Goal: Find specific page/section: Find specific page/section

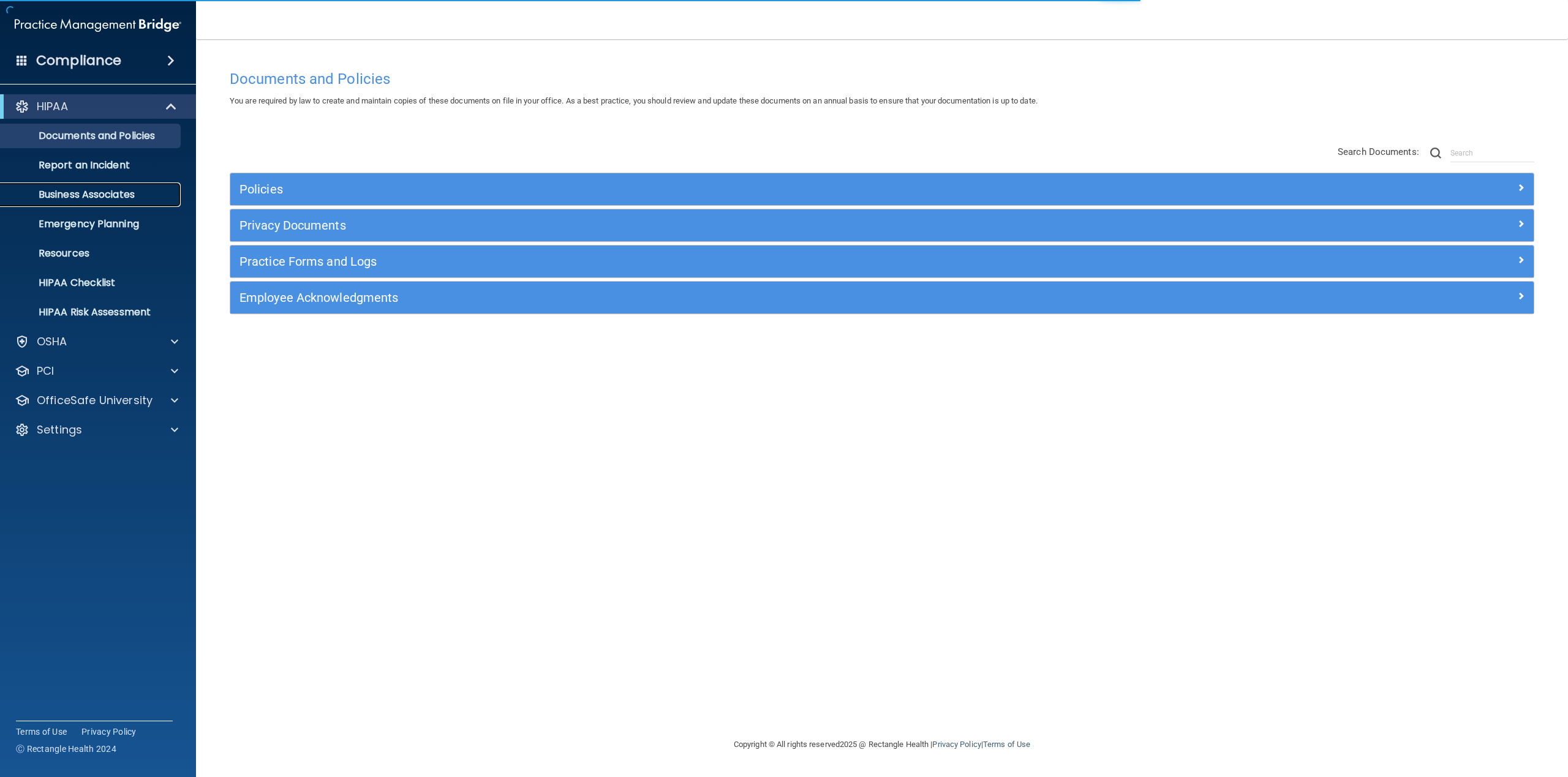
click at [84, 193] on p "Business Associates" at bounding box center [91, 195] width 167 height 12
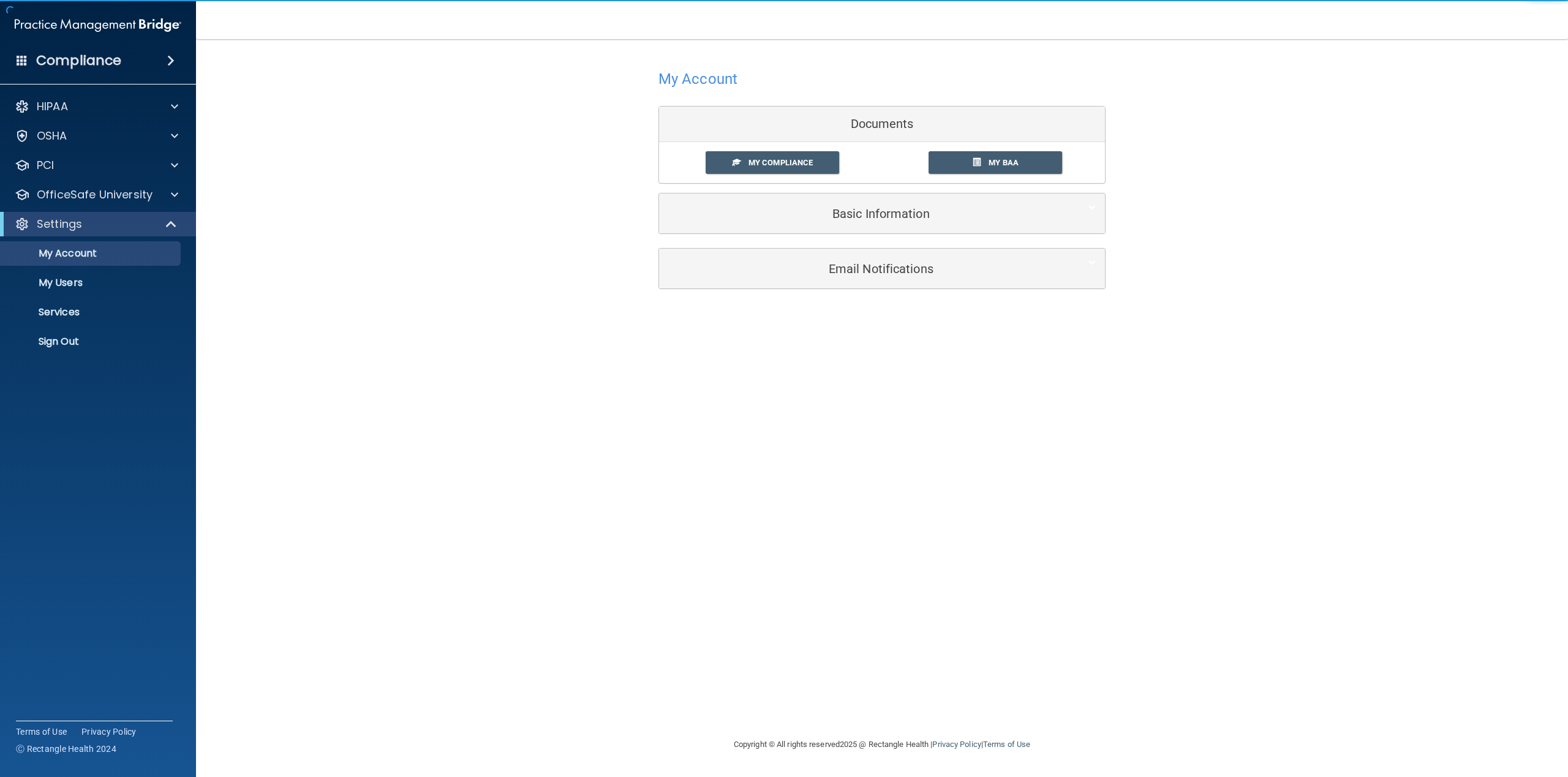
click at [913, 231] on div "Basic Information" at bounding box center [881, 213] width 446 height 40
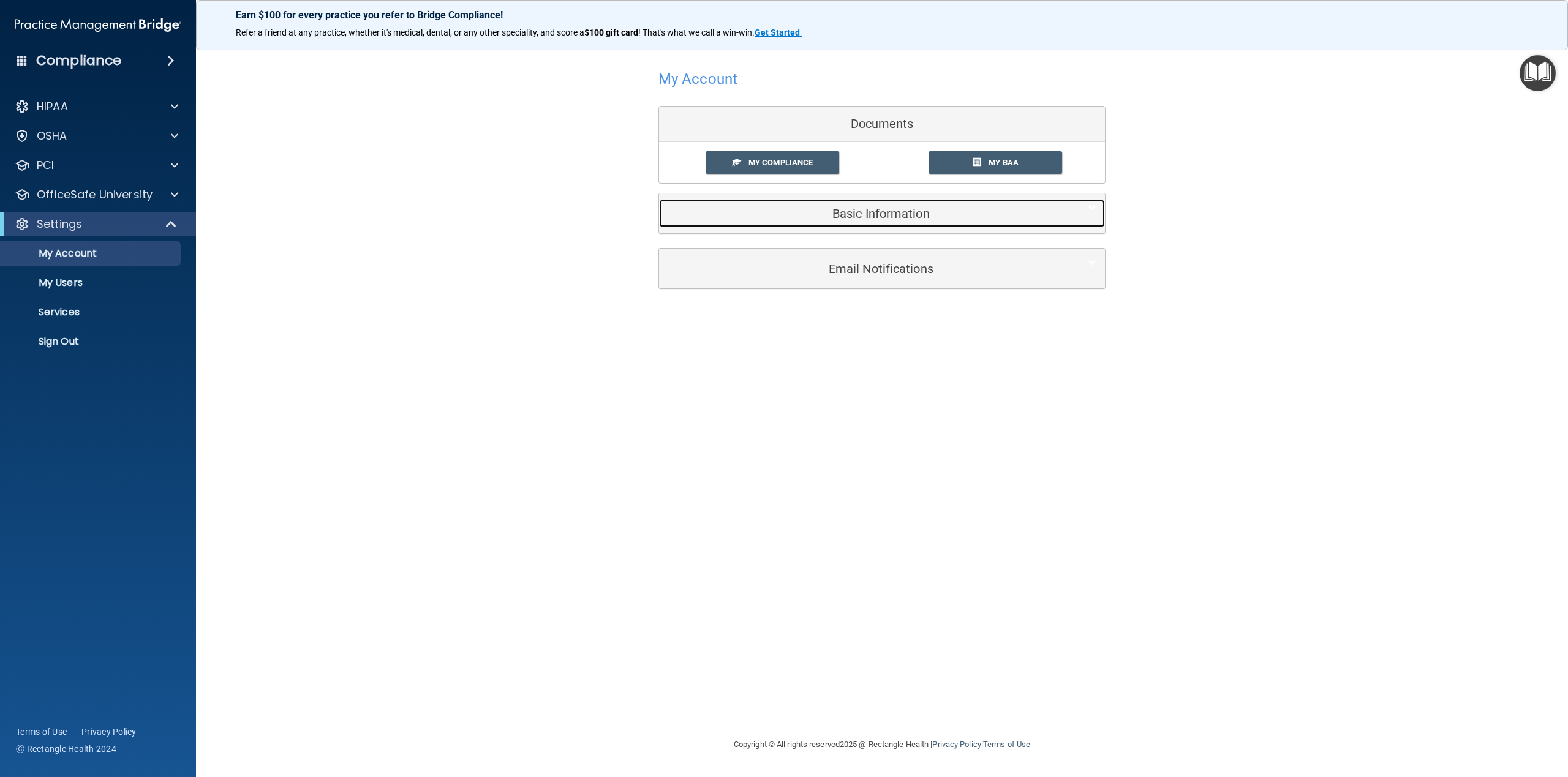
click at [915, 223] on div "Basic Information" at bounding box center [863, 213] width 408 height 28
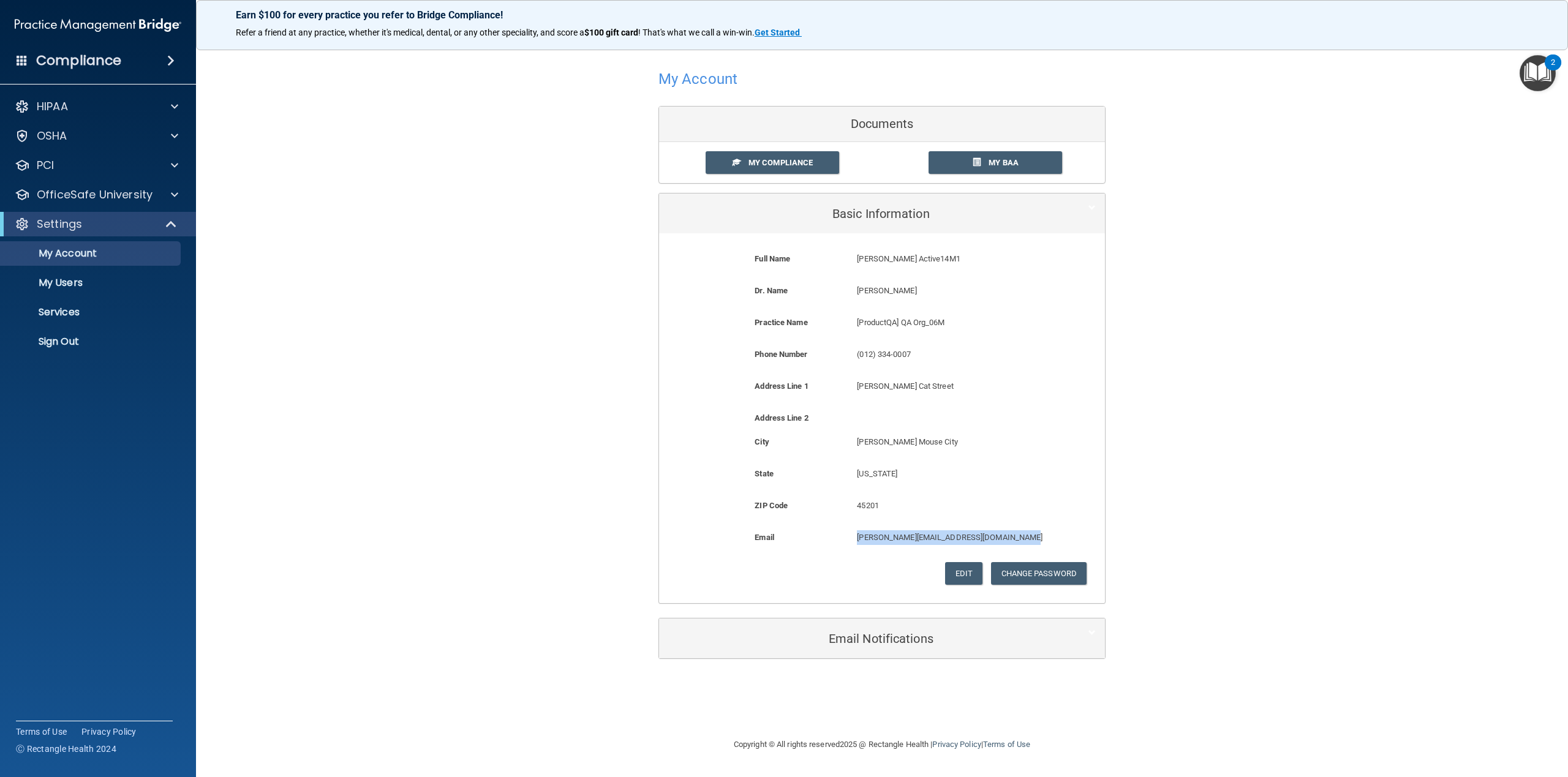
drag, startPoint x: 855, startPoint y: 535, endPoint x: 1021, endPoint y: 534, distance: 166.0
click at [1021, 534] on div "[PERSON_NAME][EMAIL_ADDRESS][DOMAIN_NAME] [PERSON_NAME][EMAIL_ADDRESS][DOMAIN_N…" at bounding box center [950, 541] width 205 height 23
click at [85, 105] on div "HIPAA" at bounding box center [81, 107] width 152 height 15
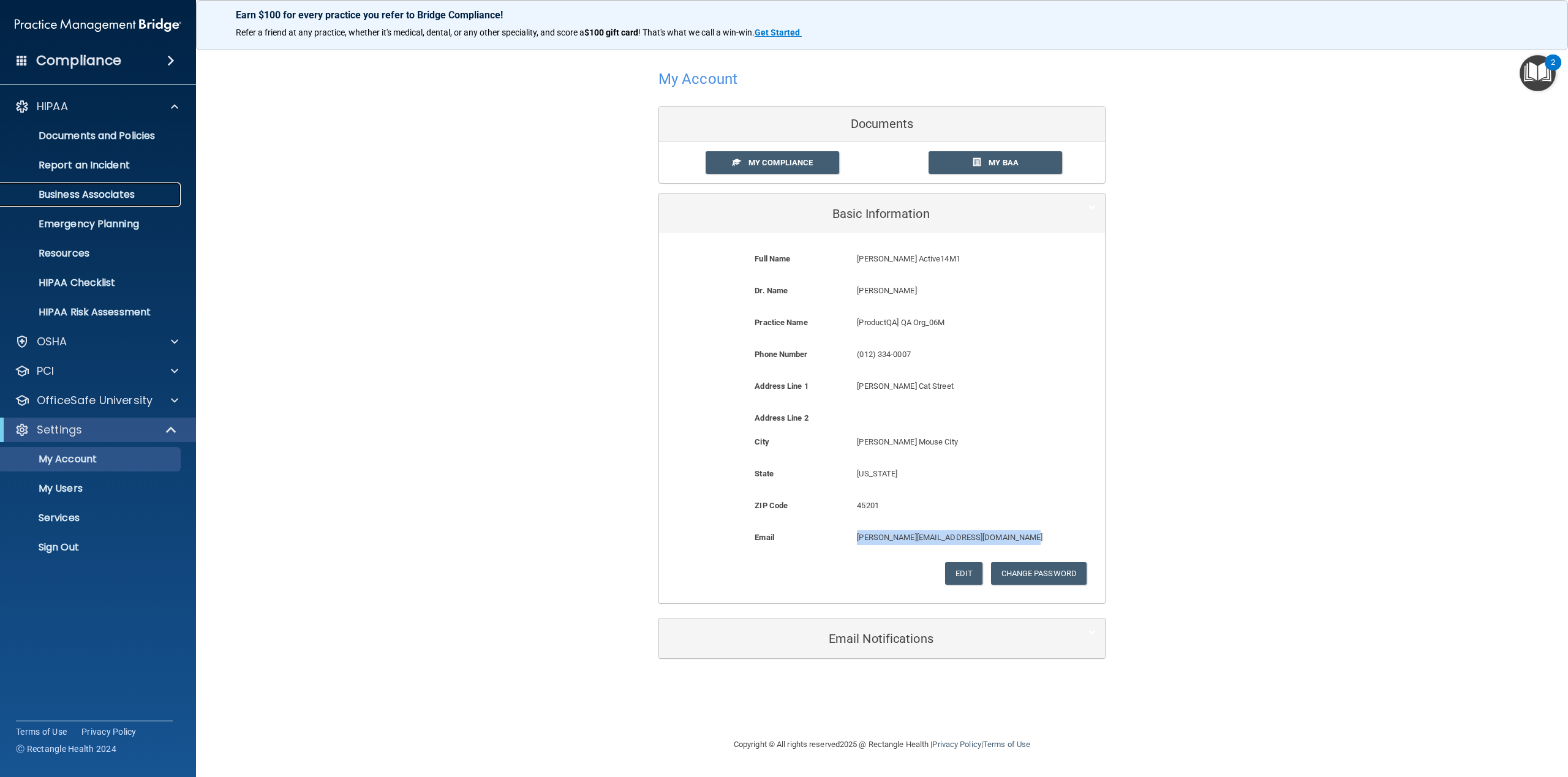
click at [87, 204] on link "Business Associates" at bounding box center [84, 194] width 193 height 25
